Goal: Task Accomplishment & Management: Use online tool/utility

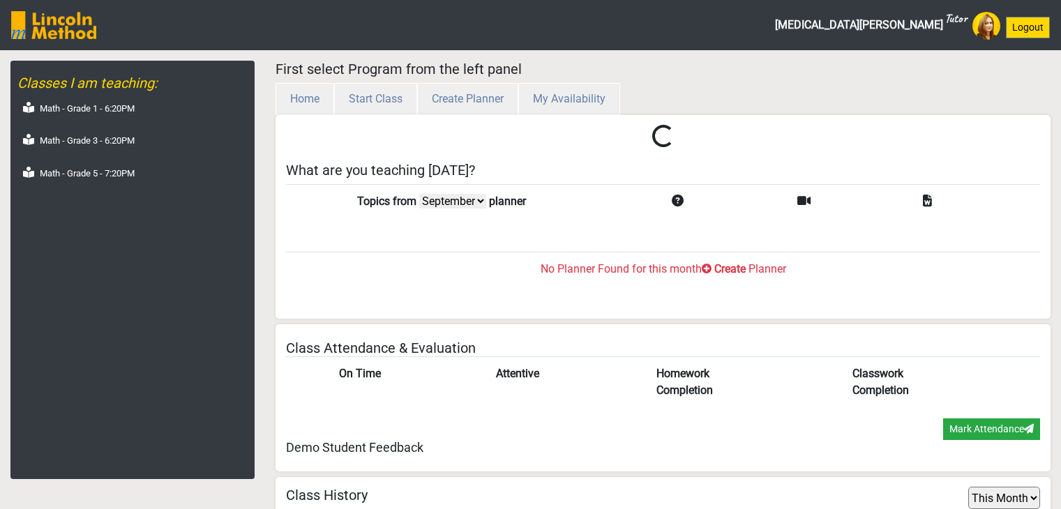
select select "month"
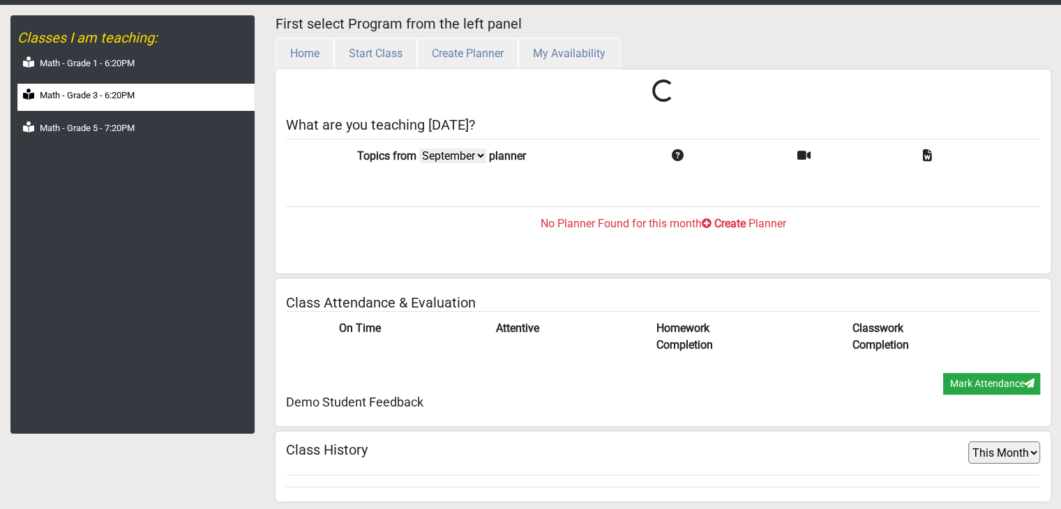
click at [104, 96] on label "Math - Grade 3 - 6:20PM" at bounding box center [87, 96] width 95 height 14
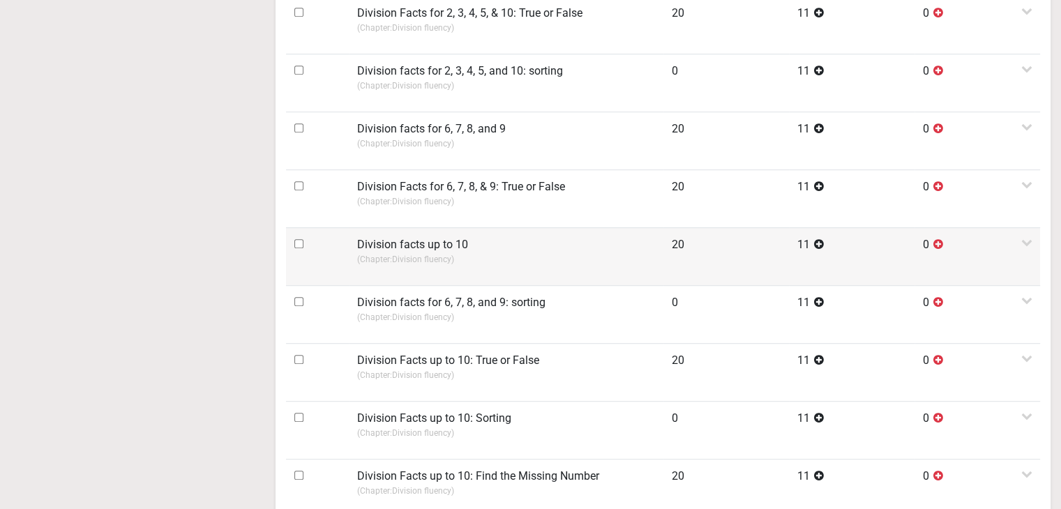
scroll to position [743, 0]
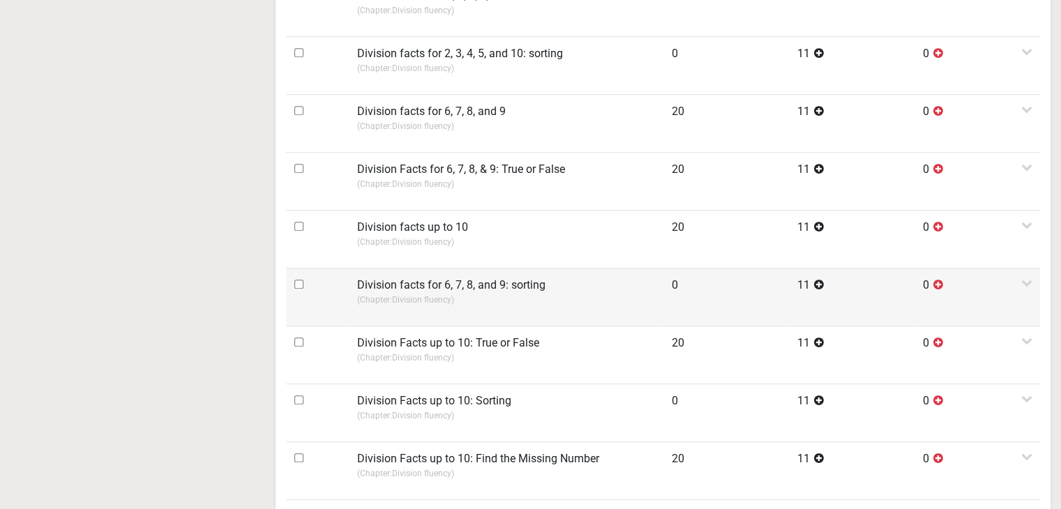
click at [299, 284] on input "checkbox" at bounding box center [298, 284] width 9 height 9
checkbox input "true"
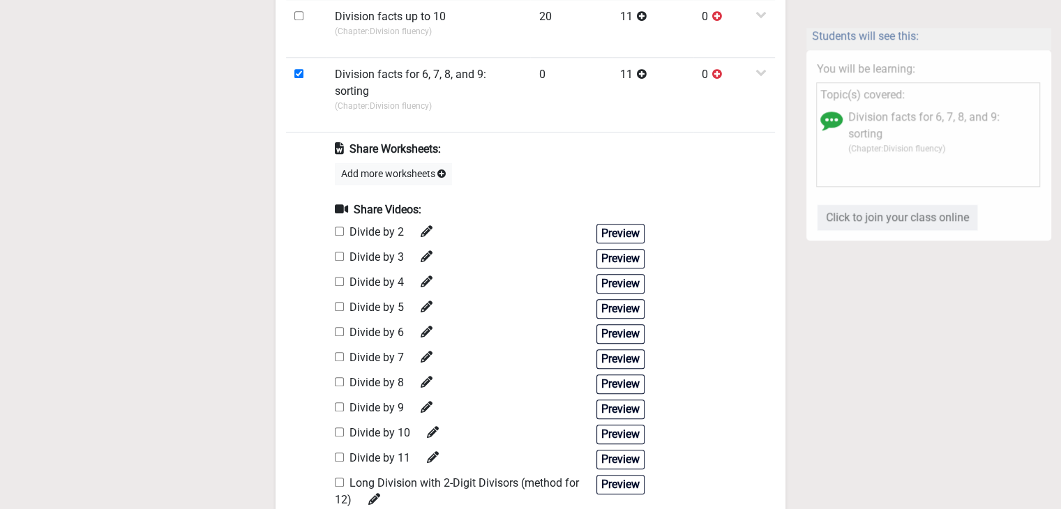
scroll to position [1022, 0]
click at [608, 323] on button "Preview" at bounding box center [620, 333] width 48 height 20
click at [615, 373] on button "Preview" at bounding box center [620, 383] width 48 height 20
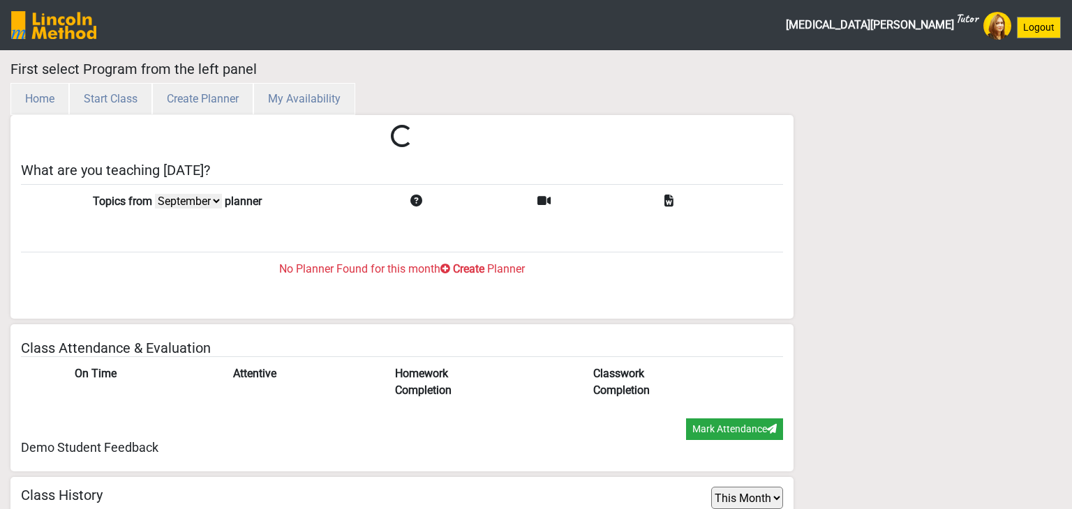
select select "month"
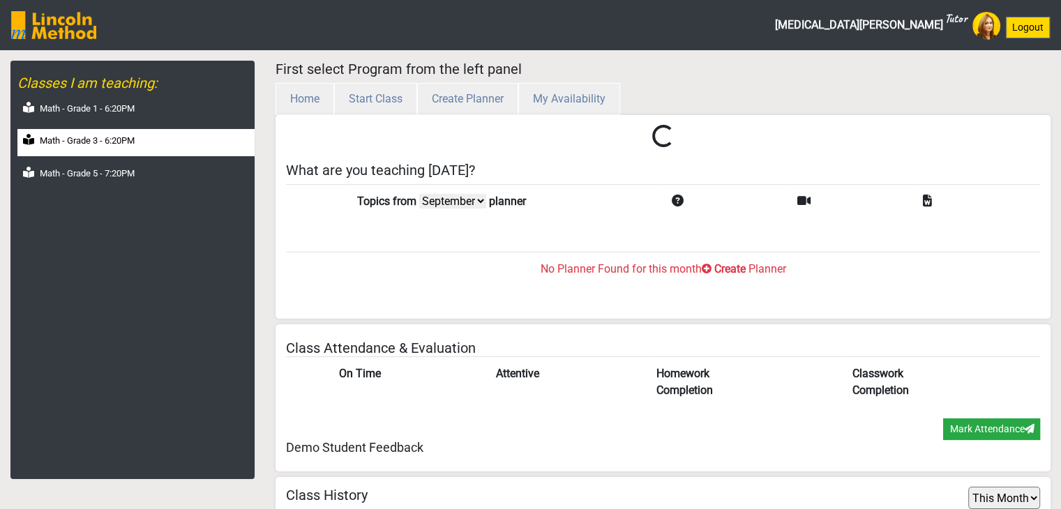
click at [75, 144] on label "Math - Grade 3 - 6:20PM" at bounding box center [87, 141] width 95 height 14
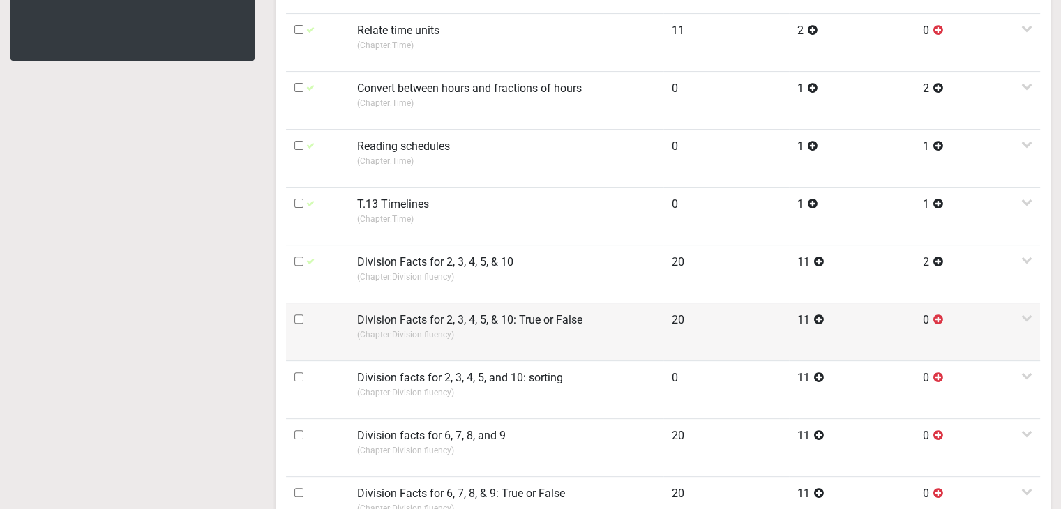
scroll to position [698, 0]
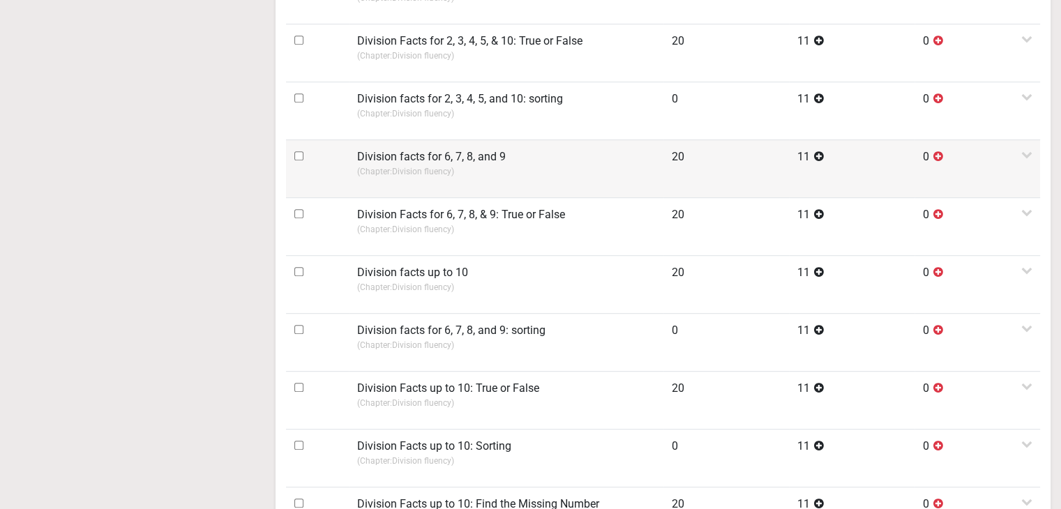
click at [296, 154] on input "checkbox" at bounding box center [298, 155] width 9 height 9
checkbox input "true"
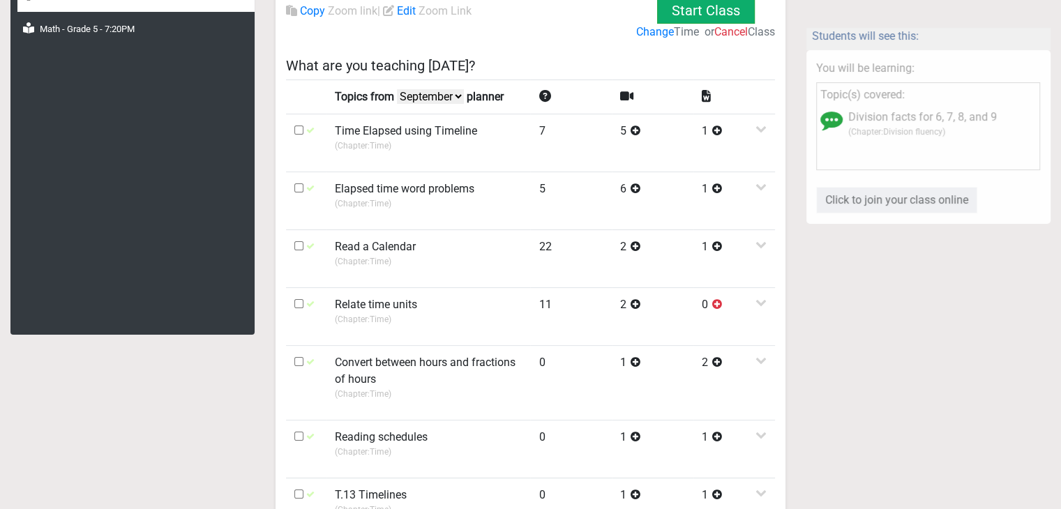
scroll to position [0, 0]
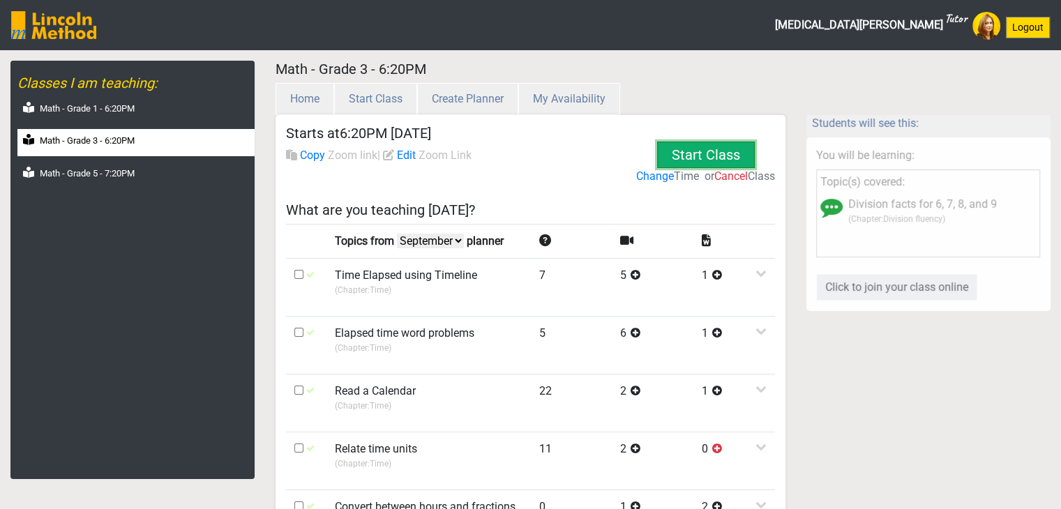
click at [696, 153] on button "Start Class" at bounding box center [706, 155] width 101 height 52
